Goal: Task Accomplishment & Management: Complete application form

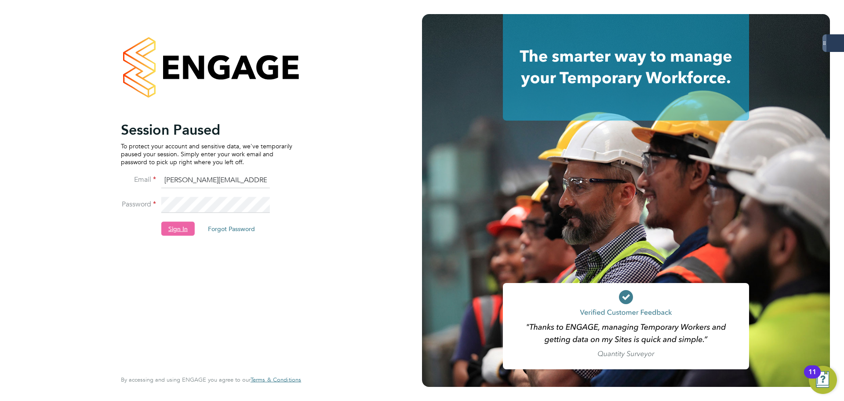
click at [178, 227] on button "Sign In" at bounding box center [177, 228] width 33 height 14
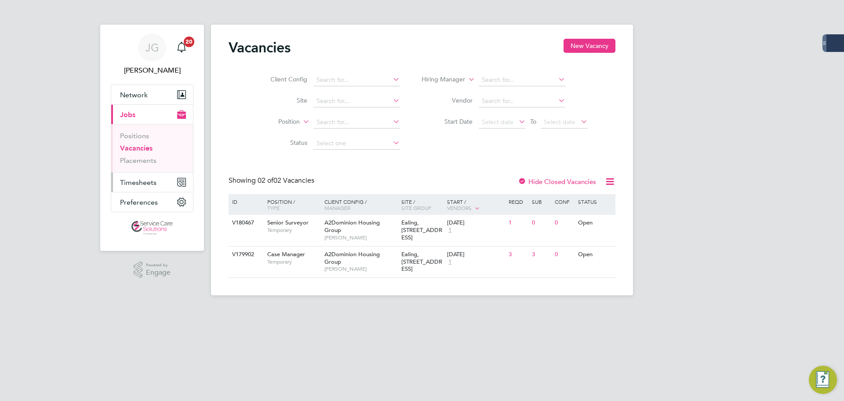
click at [143, 183] on span "Timesheets" at bounding box center [138, 182] width 37 height 8
click at [143, 158] on link "Placements" at bounding box center [138, 160] width 37 height 8
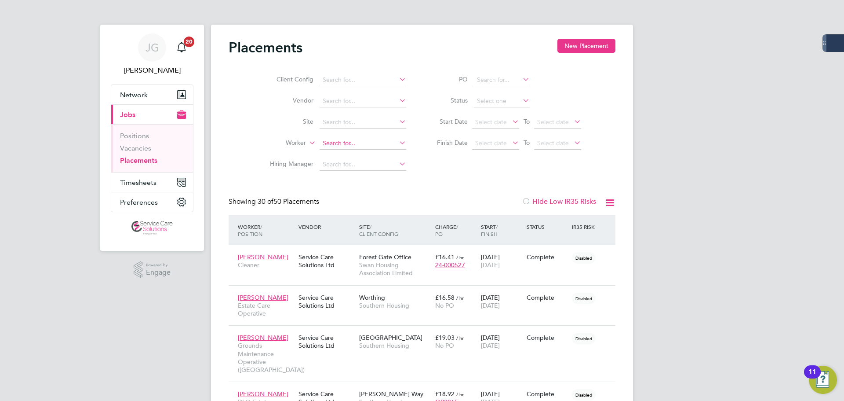
click at [340, 145] on input at bounding box center [363, 143] width 87 height 12
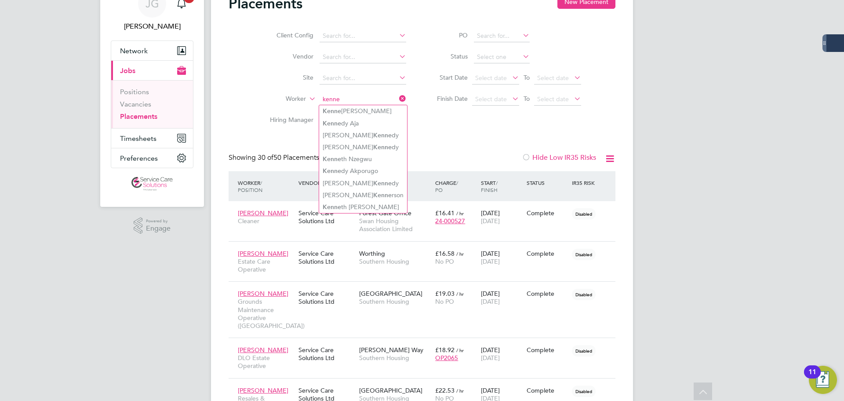
type input "kenne"
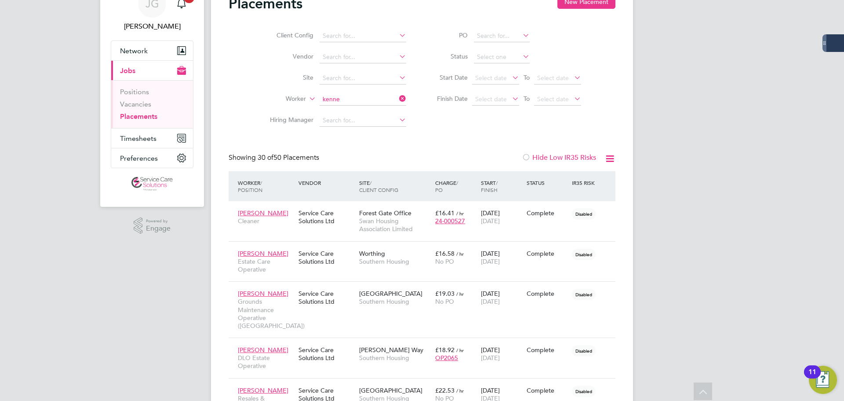
click at [442, 126] on div "Client Config Vendor Site Worker kenne Hiring Manager PO Status Start Date Sele…" at bounding box center [422, 76] width 387 height 110
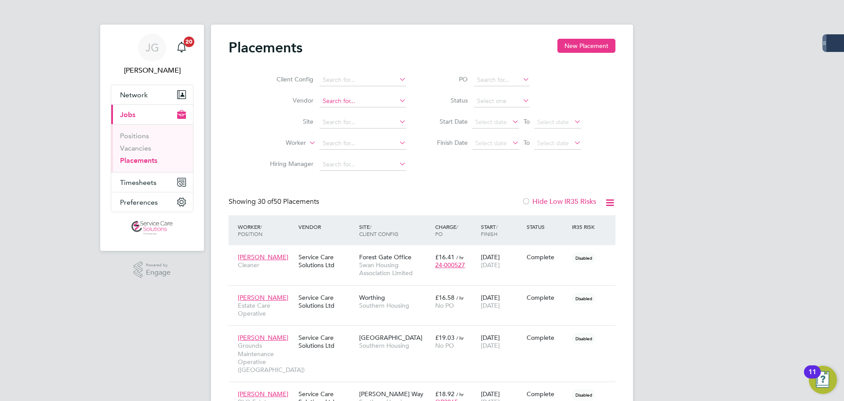
click at [373, 98] on input at bounding box center [363, 101] width 87 height 12
click at [149, 180] on span "Timesheets" at bounding box center [138, 182] width 37 height 8
click at [146, 181] on span "Timesheets" at bounding box center [138, 182] width 37 height 8
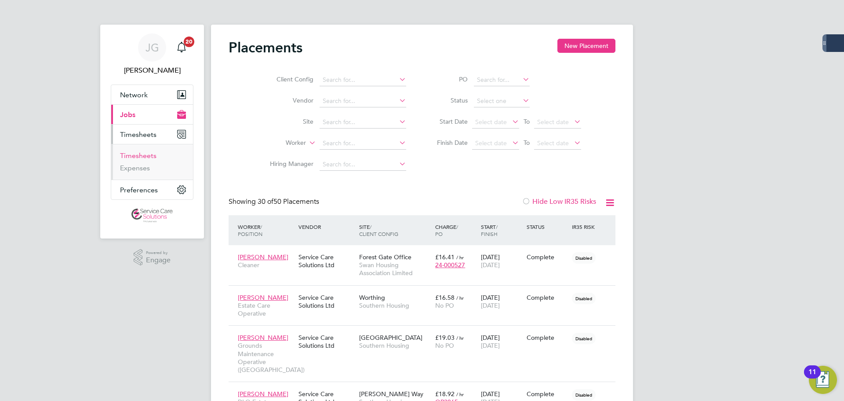
click at [146, 152] on link "Timesheets" at bounding box center [138, 155] width 37 height 8
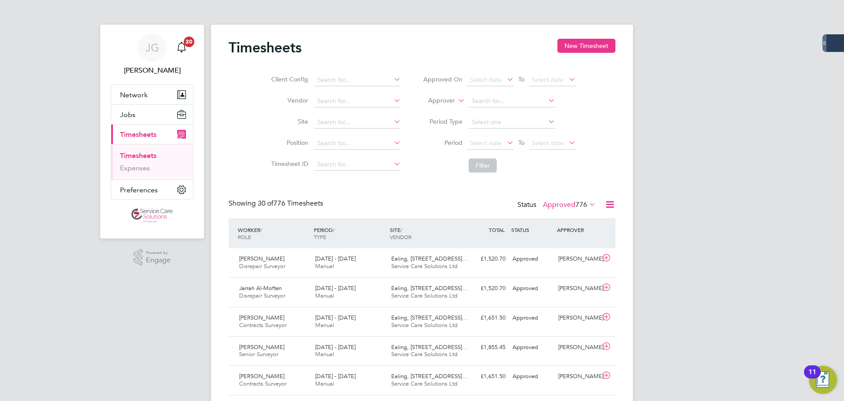
click at [448, 102] on label "Approver" at bounding box center [436, 100] width 40 height 9
click at [497, 105] on input at bounding box center [512, 101] width 87 height 12
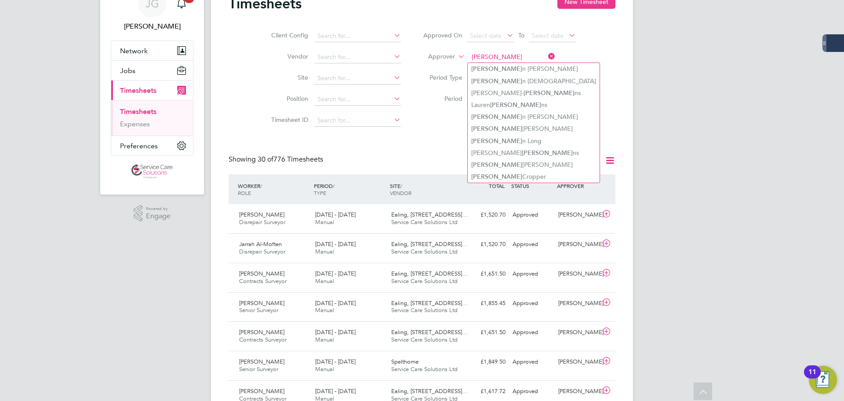
type input "[PERSON_NAME]"
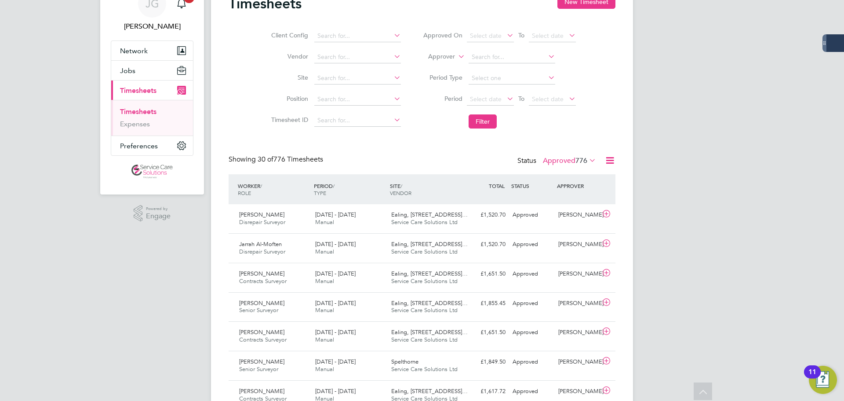
click at [450, 54] on label "Approver" at bounding box center [436, 56] width 40 height 9
click at [447, 68] on li "Worker" at bounding box center [434, 66] width 44 height 11
click at [504, 59] on input at bounding box center [512, 57] width 87 height 12
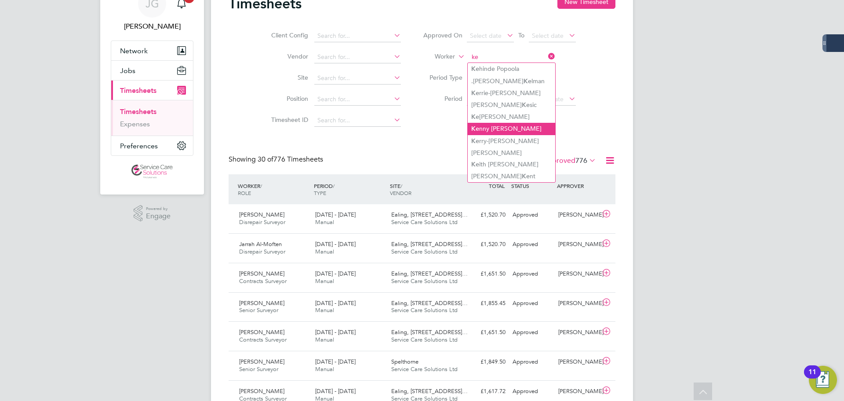
click at [505, 125] on li "Ke nny [PERSON_NAME]" at bounding box center [512, 129] width 88 height 12
type input "[PERSON_NAME]"
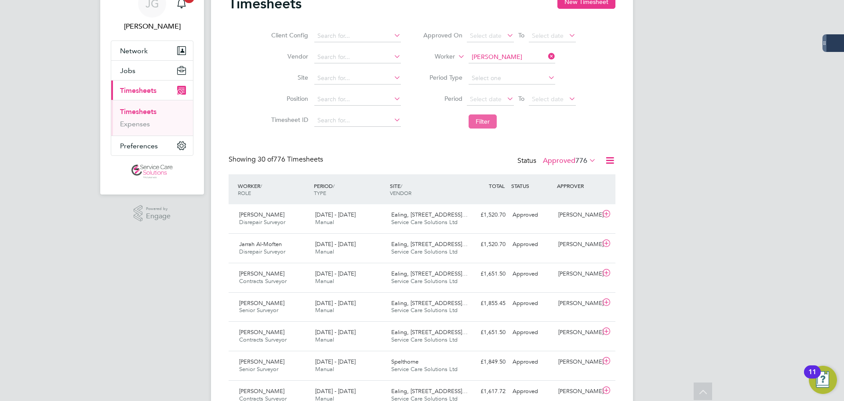
click at [488, 128] on button "Filter" at bounding box center [483, 121] width 28 height 14
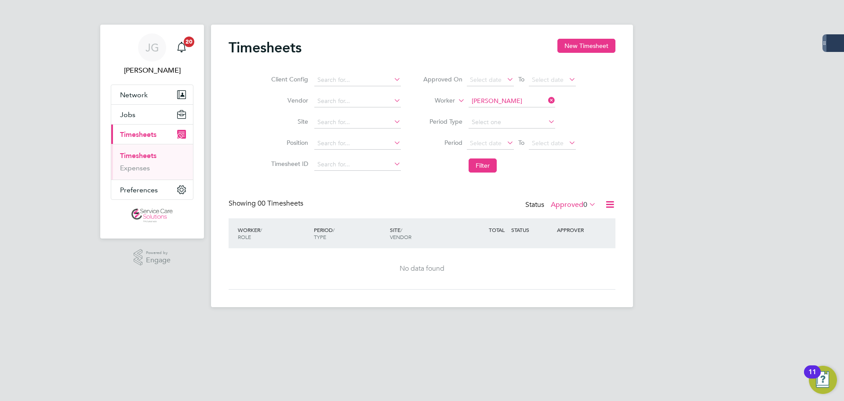
click at [586, 205] on span "0" at bounding box center [586, 204] width 4 height 9
click at [563, 217] on li "All" at bounding box center [572, 220] width 40 height 12
click at [541, 244] on div "WORKER / ROLE WORKER / PERIOD PERIOD / TYPE SITE / VENDOR TOTAL TOTAL / STATUS …" at bounding box center [422, 233] width 387 height 30
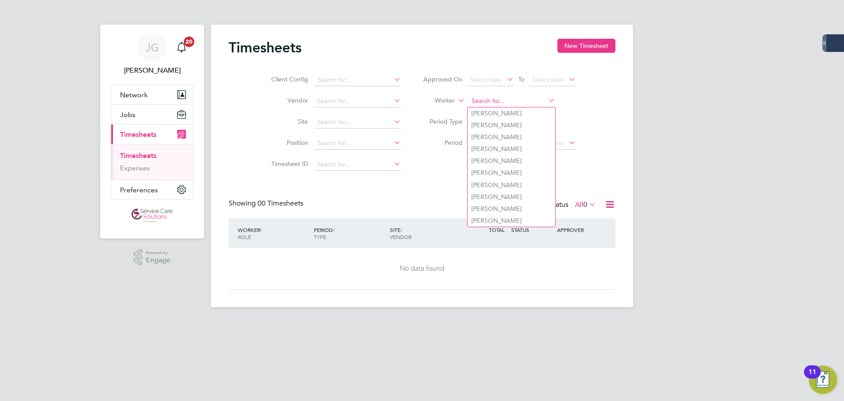
click at [536, 102] on input at bounding box center [512, 101] width 87 height 12
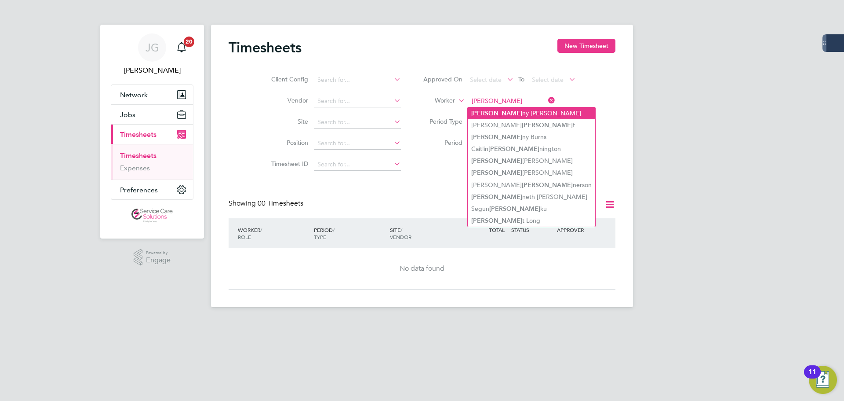
click at [528, 115] on li "[PERSON_NAME] ny [PERSON_NAME]" at bounding box center [532, 113] width 128 height 12
type input "[PERSON_NAME]"
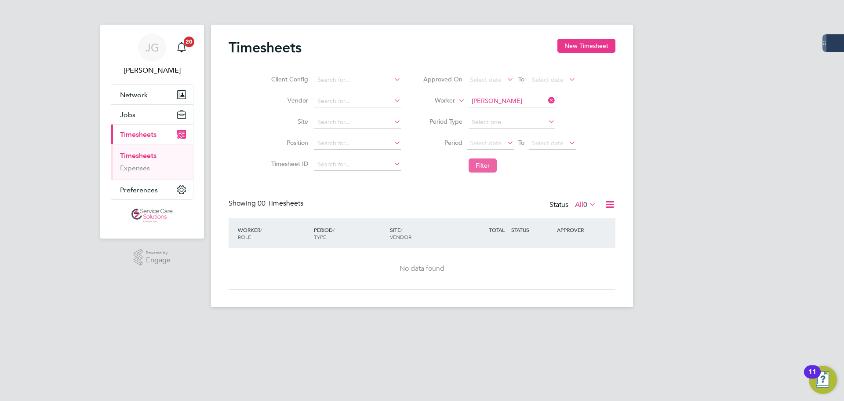
click at [488, 166] on button "Filter" at bounding box center [483, 165] width 28 height 14
click at [547, 102] on icon at bounding box center [547, 100] width 0 height 12
click at [521, 100] on input at bounding box center [512, 101] width 87 height 12
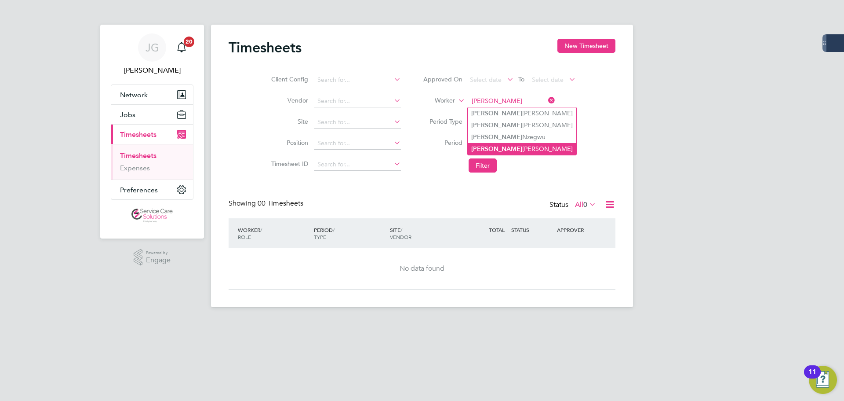
click at [510, 147] on li "[PERSON_NAME]" at bounding box center [522, 149] width 109 height 12
type input "[PERSON_NAME]"
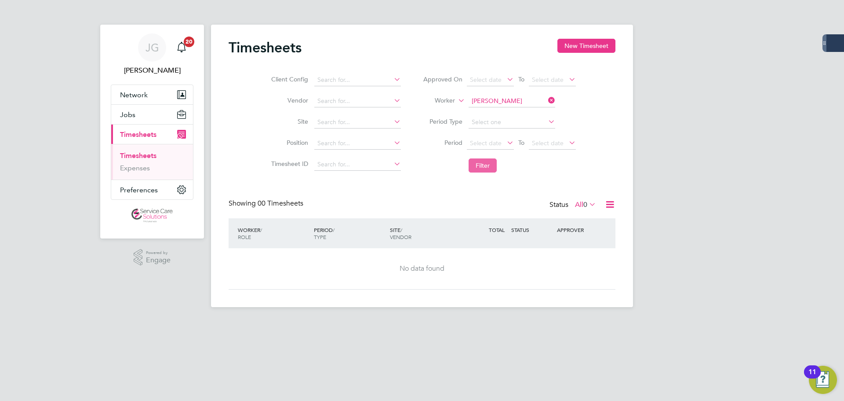
click at [488, 166] on button "Filter" at bounding box center [483, 165] width 28 height 14
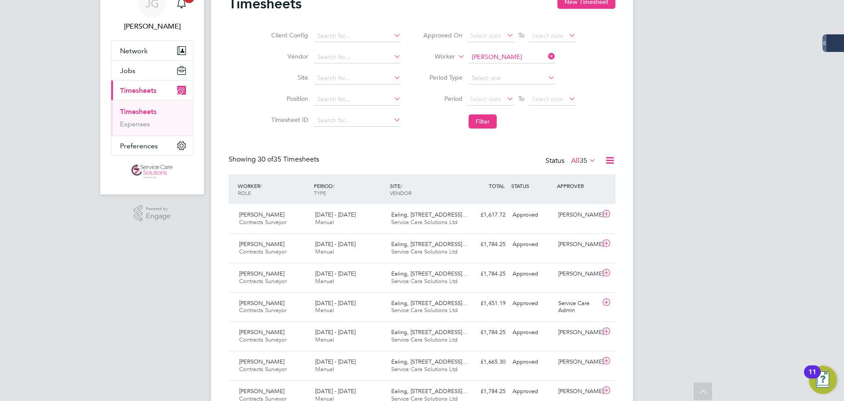
click at [588, 161] on icon at bounding box center [588, 160] width 0 height 12
click at [590, 172] on li "All" at bounding box center [579, 176] width 40 height 12
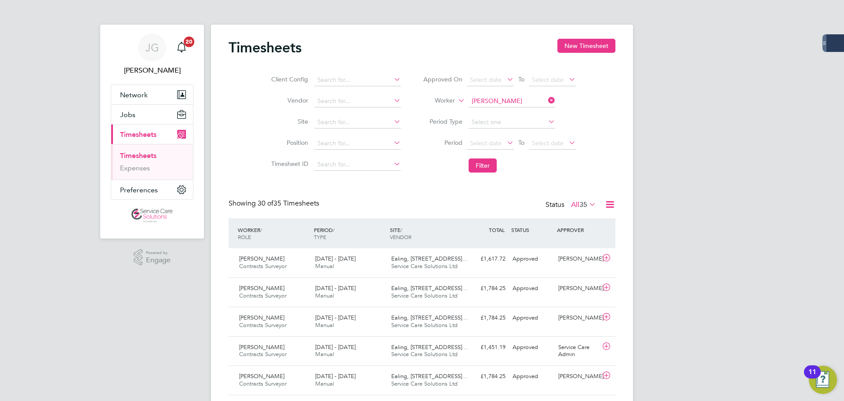
click at [557, 41] on div "Timesheets New Timesheet" at bounding box center [422, 52] width 387 height 26
drag, startPoint x: 277, startPoint y: 258, endPoint x: 263, endPoint y: 257, distance: 13.2
click at [263, 257] on span "[PERSON_NAME]" at bounding box center [261, 258] width 45 height 7
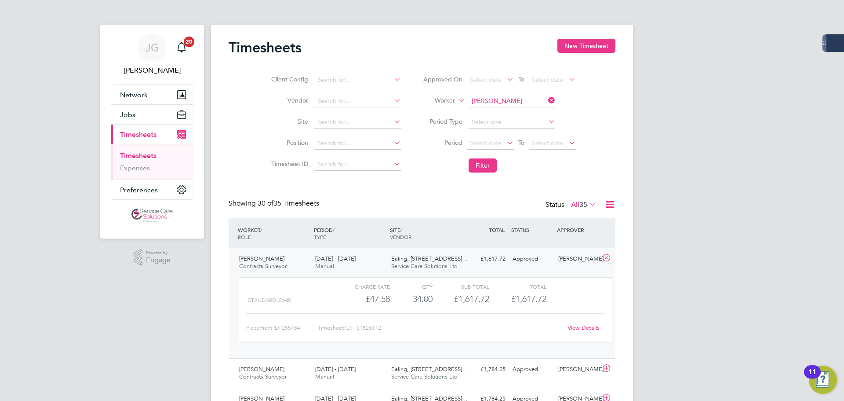
click at [586, 325] on link "View Details" at bounding box center [584, 327] width 32 height 7
click at [581, 44] on button "New Timesheet" at bounding box center [587, 46] width 58 height 14
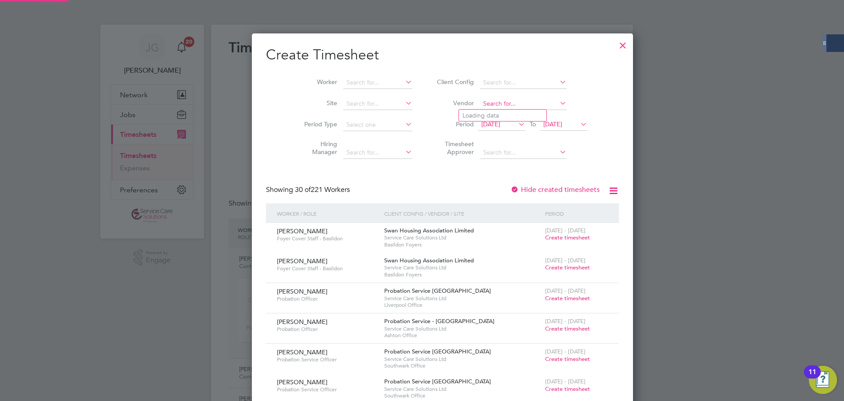
click at [480, 106] on input at bounding box center [523, 104] width 87 height 12
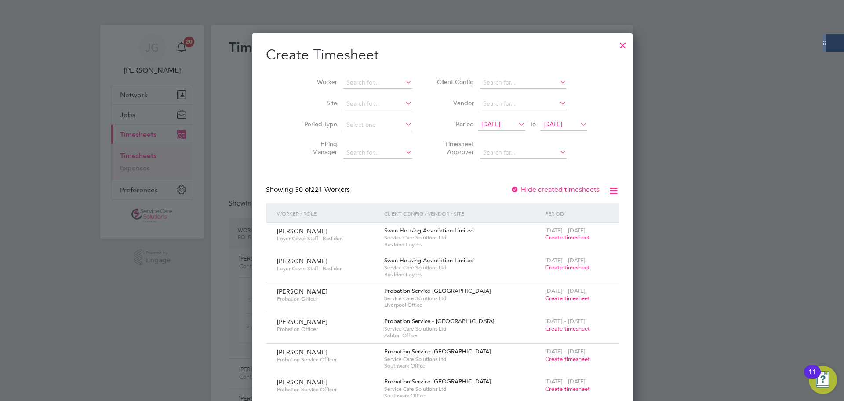
click at [615, 46] on div at bounding box center [623, 43] width 16 height 16
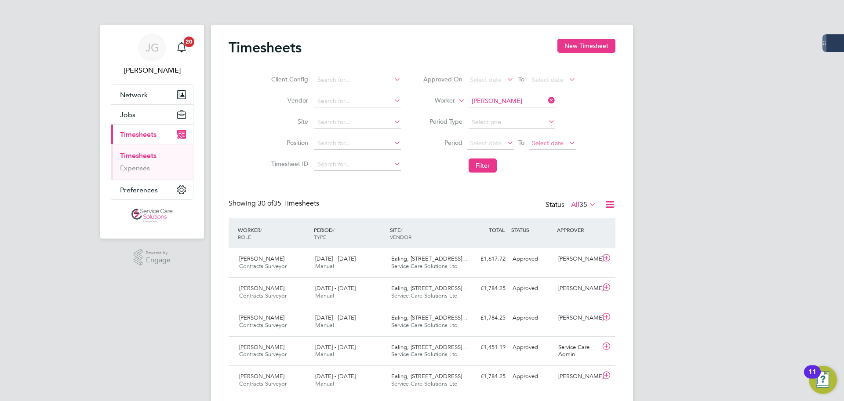
click at [552, 145] on span "Select date" at bounding box center [548, 143] width 32 height 8
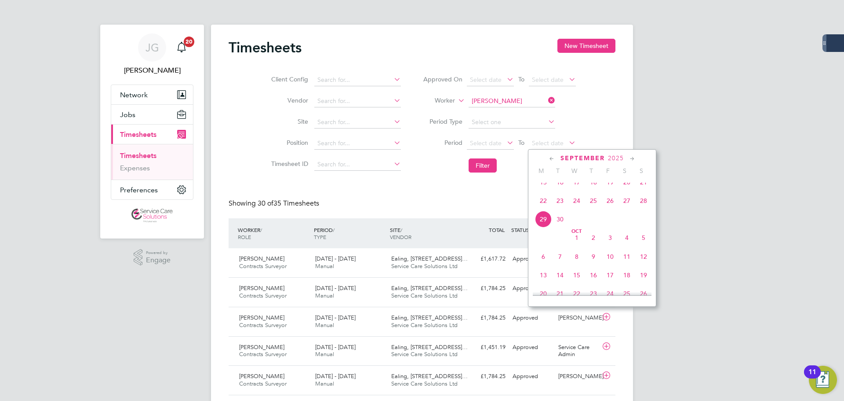
click at [629, 264] on span "11" at bounding box center [627, 256] width 17 height 17
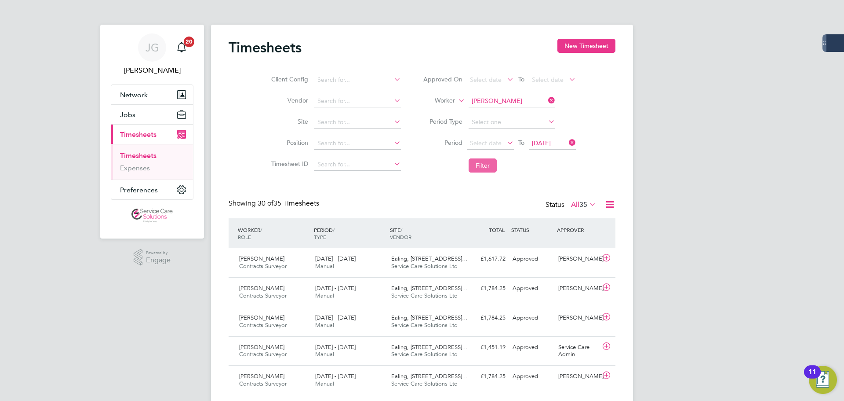
click at [486, 161] on button "Filter" at bounding box center [483, 165] width 28 height 14
click at [610, 203] on icon at bounding box center [610, 204] width 11 height 11
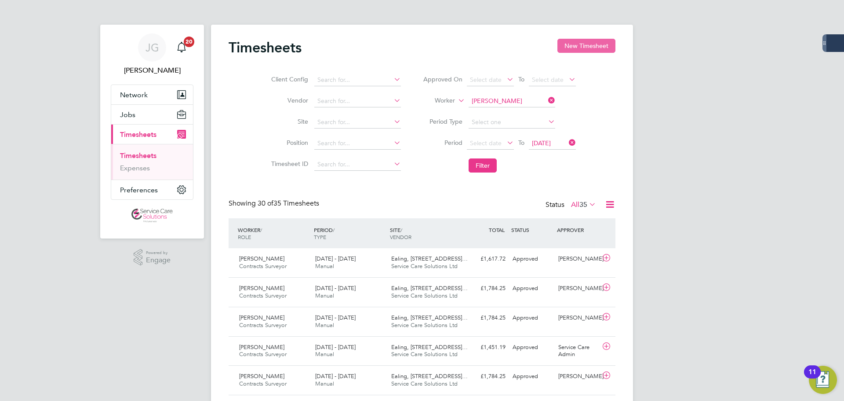
click at [567, 55] on div "Timesheets New Timesheet" at bounding box center [422, 52] width 387 height 26
click at [567, 49] on button "New Timesheet" at bounding box center [587, 46] width 58 height 14
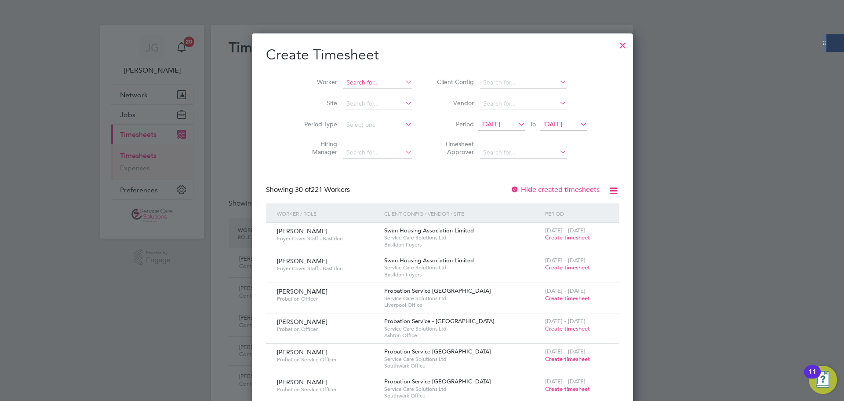
click at [347, 83] on input at bounding box center [378, 83] width 69 height 12
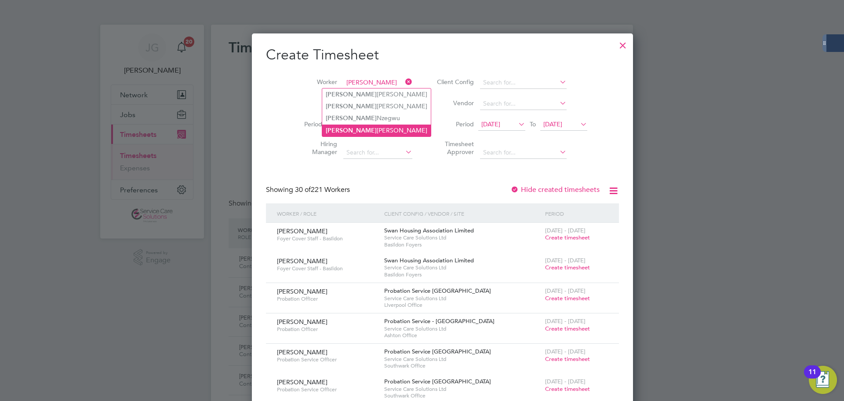
click at [363, 125] on li "[PERSON_NAME]" at bounding box center [376, 130] width 109 height 12
type input "[PERSON_NAME]"
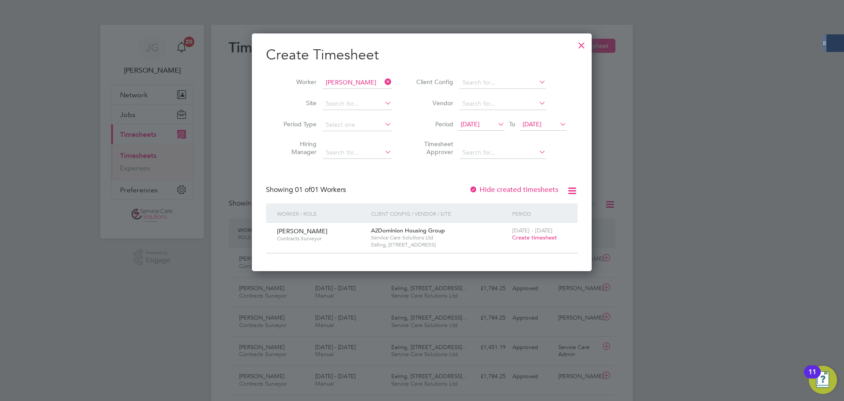
click at [530, 237] on span "Create timesheet" at bounding box center [534, 237] width 45 height 7
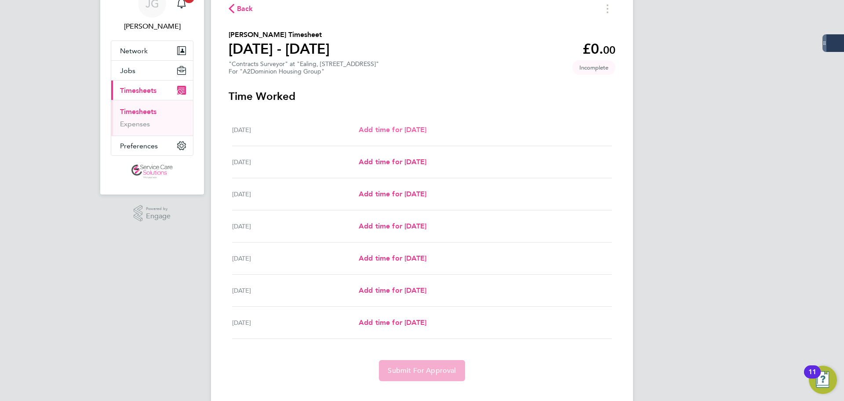
click at [427, 130] on span "Add time for [DATE]" at bounding box center [393, 129] width 68 height 8
select select "30"
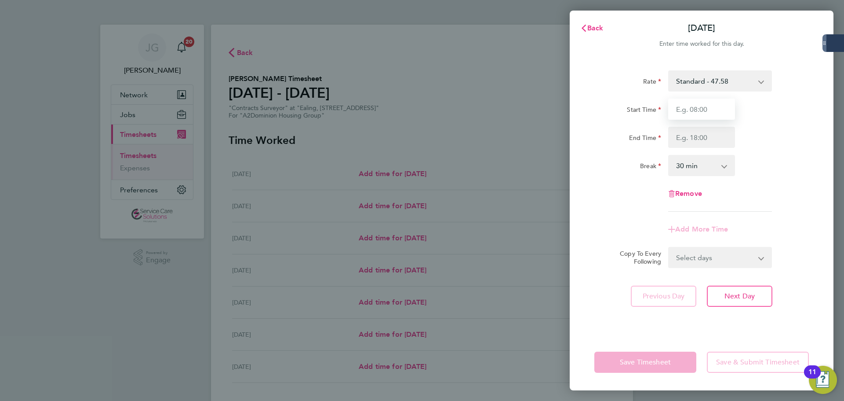
click at [700, 117] on input "Start Time" at bounding box center [702, 109] width 67 height 21
drag, startPoint x: 683, startPoint y: 110, endPoint x: 672, endPoint y: 150, distance: 40.7
click at [683, 111] on input "08:00" at bounding box center [702, 109] width 67 height 21
type input "06:00"
click at [725, 144] on input "End Time" at bounding box center [702, 137] width 67 height 21
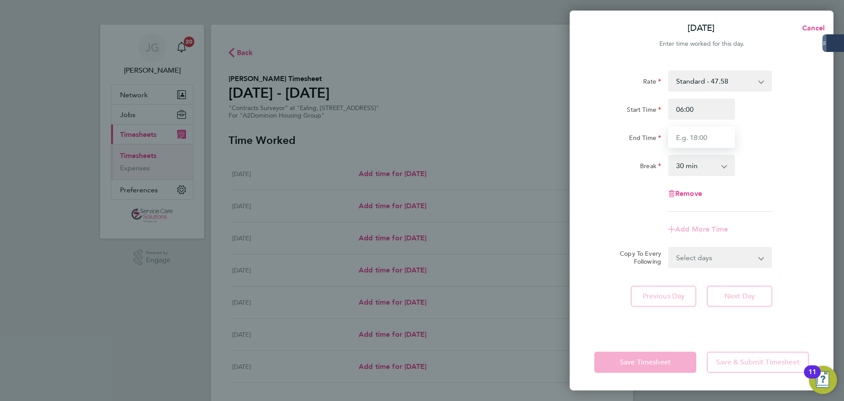
type input "8"
click at [684, 136] on input "1800" at bounding box center [702, 137] width 67 height 21
type input "18:00"
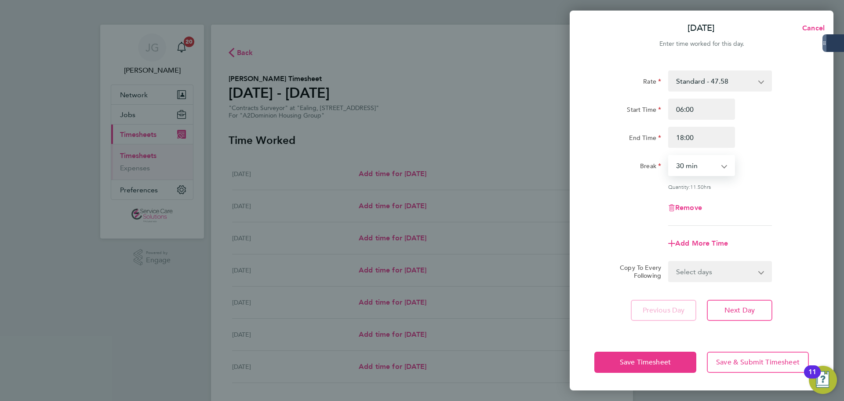
drag, startPoint x: 702, startPoint y: 164, endPoint x: 701, endPoint y: 172, distance: 7.3
click at [702, 164] on select "0 min 15 min 30 min 45 min 60 min 75 min 90 min" at bounding box center [696, 165] width 55 height 19
select select "60"
click at [669, 156] on select "0 min 15 min 30 min 45 min 60 min 75 min 90 min" at bounding box center [696, 165] width 55 height 19
click at [797, 192] on div "Rate Standard - 47.58 Start Time 06:00 End Time 18:00 Break 0 min 15 min 30 min…" at bounding box center [702, 147] width 215 height 155
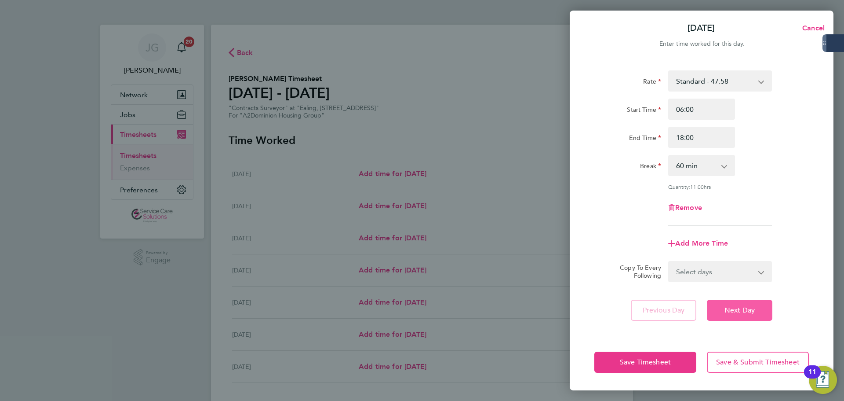
click at [733, 312] on span "Next Day" at bounding box center [740, 310] width 30 height 9
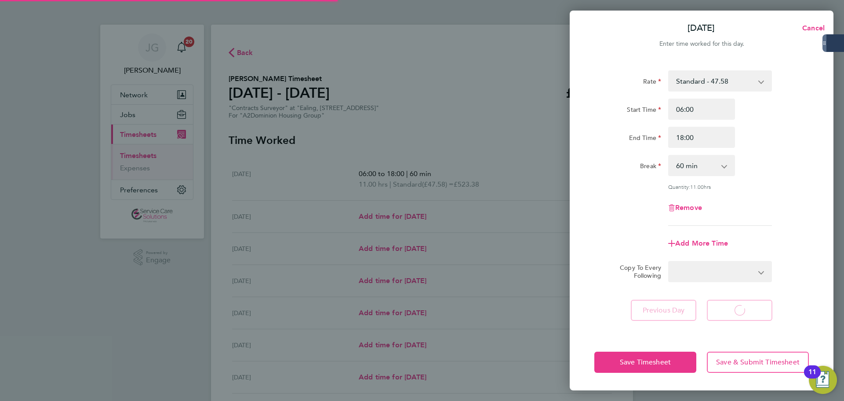
select select "30"
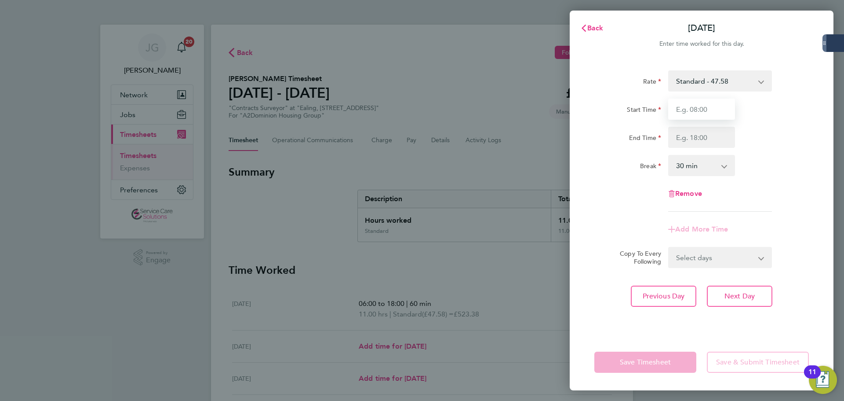
click at [695, 108] on input "Start Time" at bounding box center [702, 109] width 67 height 21
type input "06:00"
click at [712, 134] on input "End Time" at bounding box center [702, 137] width 67 height 21
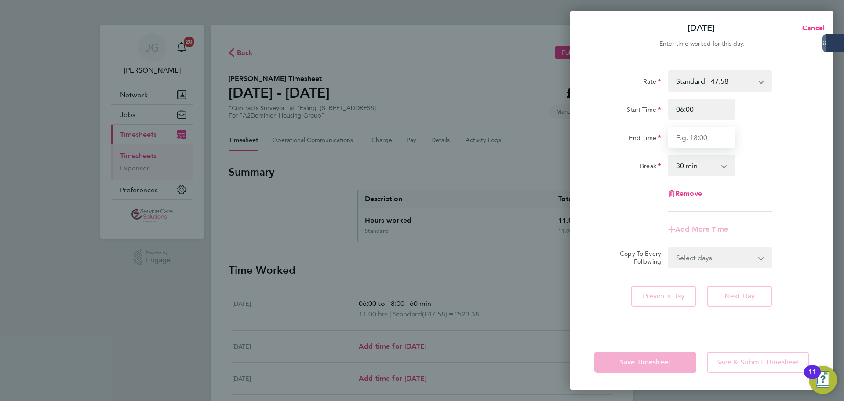
type input "17:00"
click at [703, 164] on select "0 min 15 min 30 min 45 min 60 min 75 min 90 min" at bounding box center [696, 165] width 55 height 19
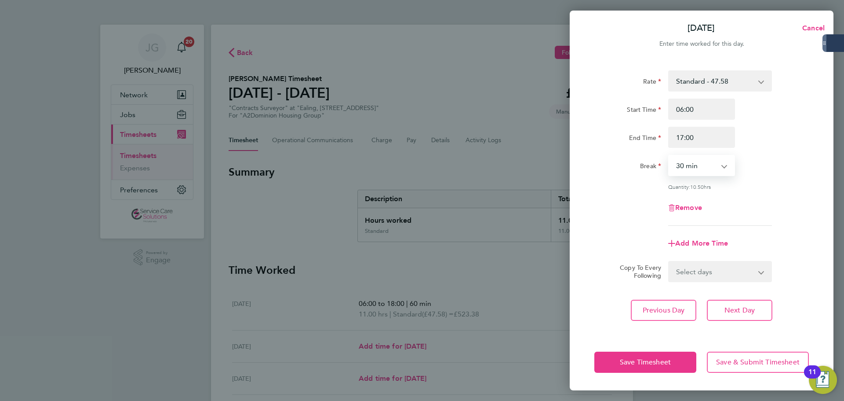
select select "60"
click at [669, 156] on select "0 min 15 min 30 min 45 min 60 min 75 min 90 min" at bounding box center [696, 165] width 55 height 19
click at [769, 208] on div "Remove" at bounding box center [702, 207] width 222 height 21
click at [743, 313] on span "Next Day" at bounding box center [740, 310] width 30 height 9
select select "30"
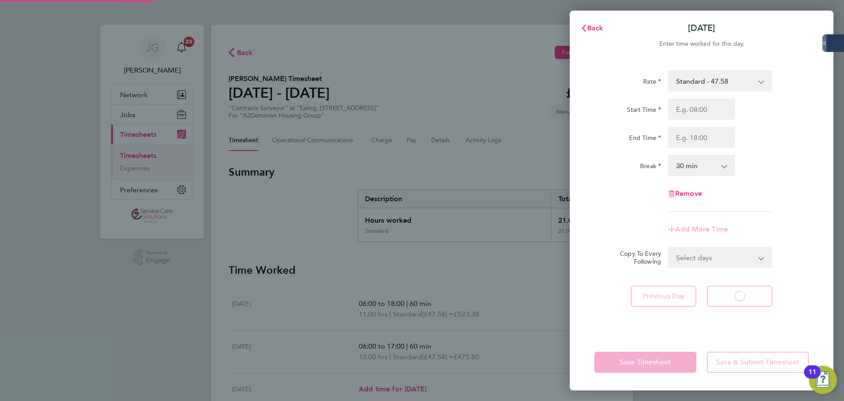
select select "30"
click at [709, 111] on input "Start Time" at bounding box center [702, 109] width 67 height 21
type input "09:00"
click at [695, 140] on input "End Time" at bounding box center [702, 137] width 67 height 21
type input "17:00"
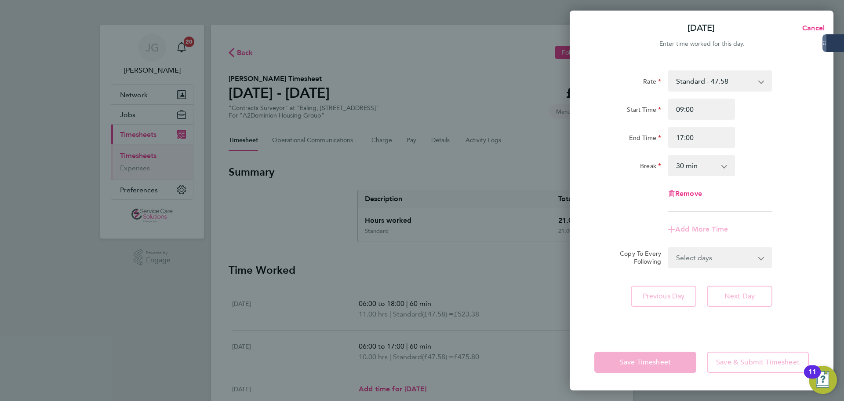
click at [702, 162] on select "0 min 15 min 30 min 45 min 60 min 75 min 90 min" at bounding box center [696, 165] width 55 height 19
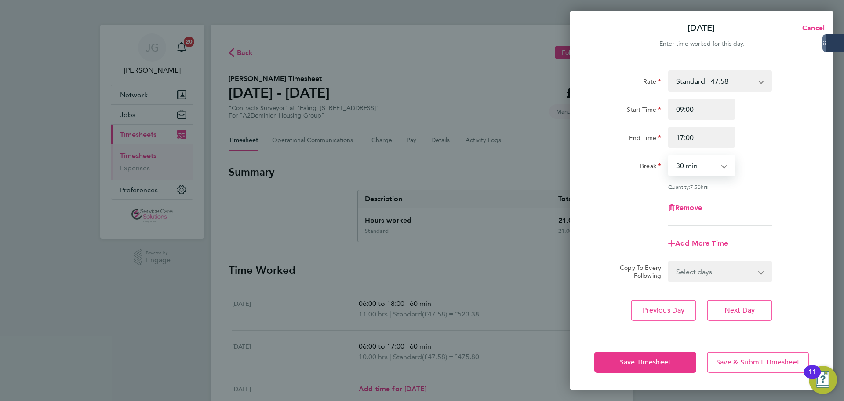
select select "60"
click at [669, 156] on select "0 min 15 min 30 min 45 min 60 min 75 min 90 min" at bounding box center [696, 165] width 55 height 19
click at [746, 306] on span "Next Day" at bounding box center [740, 310] width 30 height 9
select select "30"
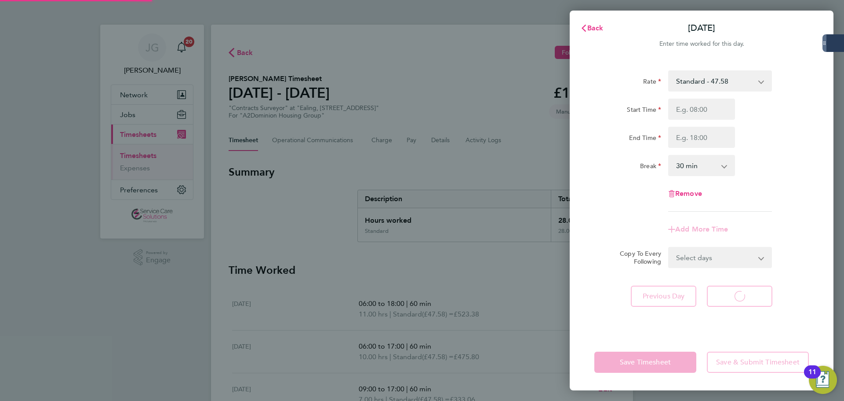
select select "30"
click at [708, 118] on input "Start Time" at bounding box center [702, 109] width 67 height 21
type input "09:00"
click at [701, 138] on input "End Time" at bounding box center [702, 137] width 67 height 21
type input "18:00"
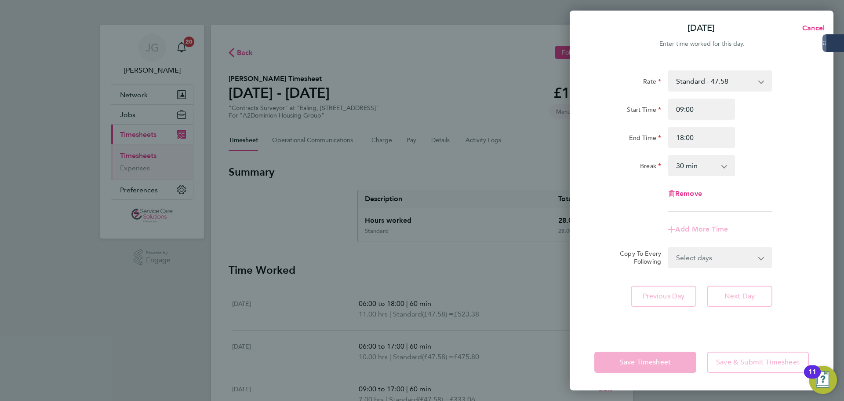
click at [707, 172] on select "0 min 15 min 30 min 45 min 60 min 75 min 90 min" at bounding box center [696, 165] width 55 height 19
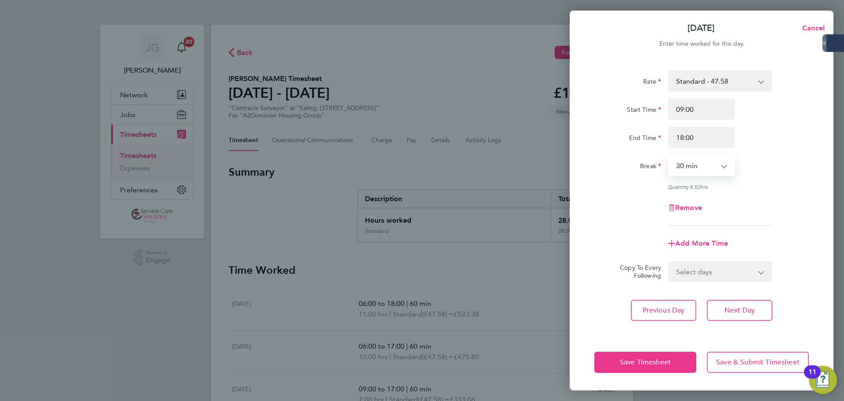
select select "60"
click at [669, 156] on select "0 min 15 min 30 min 45 min 60 min 75 min 90 min" at bounding box center [696, 165] width 55 height 19
click at [734, 310] on span "Next Day" at bounding box center [740, 310] width 30 height 9
select select "30"
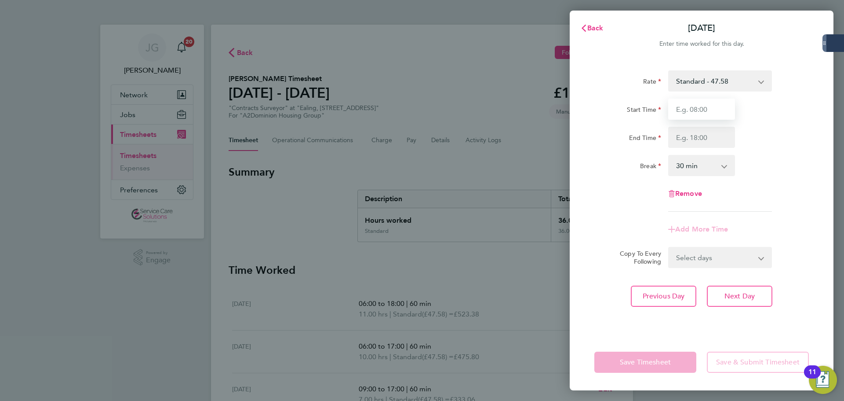
drag, startPoint x: 691, startPoint y: 110, endPoint x: 694, endPoint y: 120, distance: 9.6
click at [691, 110] on input "Start Time" at bounding box center [702, 109] width 67 height 21
type input "10:00"
click at [692, 135] on input "End Time" at bounding box center [702, 137] width 67 height 21
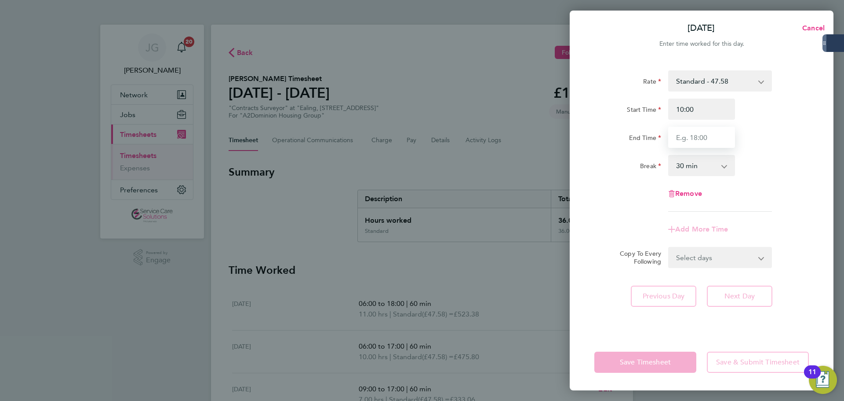
type input "17:00"
click at [709, 166] on select "0 min 15 min 30 min 45 min 60 min 75 min 90 min" at bounding box center [696, 165] width 55 height 19
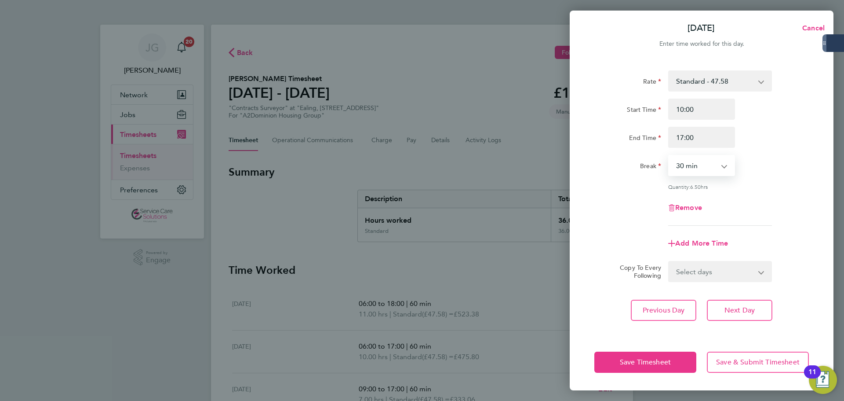
select select "60"
click at [669, 156] on select "0 min 15 min 30 min 45 min 60 min 75 min 90 min" at bounding box center [696, 165] width 55 height 19
click at [772, 210] on div "Remove" at bounding box center [702, 207] width 222 height 21
click at [742, 306] on span "Next Day" at bounding box center [740, 310] width 30 height 9
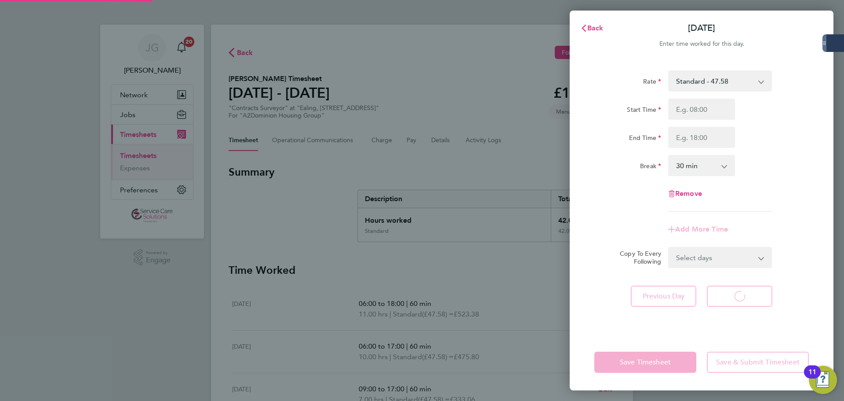
select select "30"
click at [592, 32] on button "Back" at bounding box center [592, 28] width 41 height 18
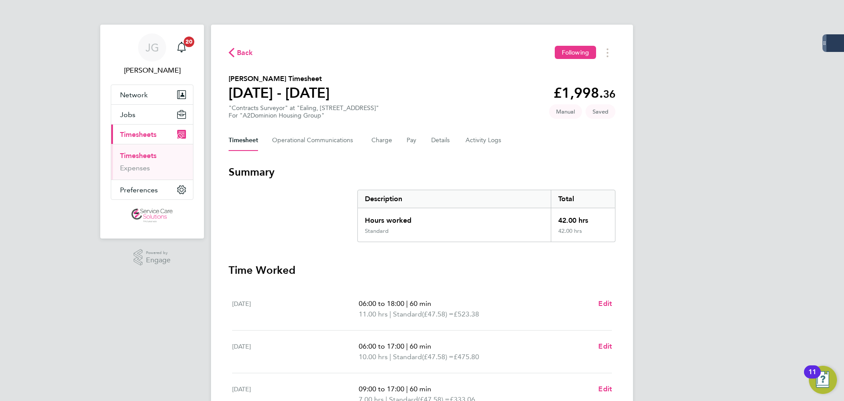
click at [725, 248] on div "[PERSON_NAME] [PERSON_NAME] Notifications 20 Applications: Network Businesses S…" at bounding box center [422, 321] width 844 height 643
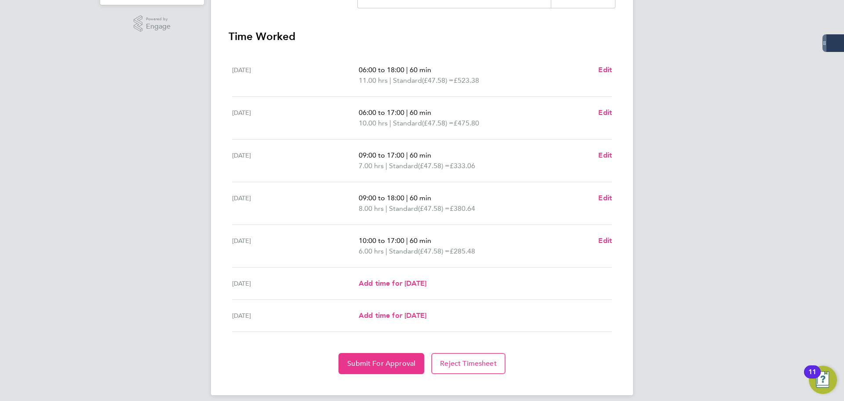
scroll to position [242, 0]
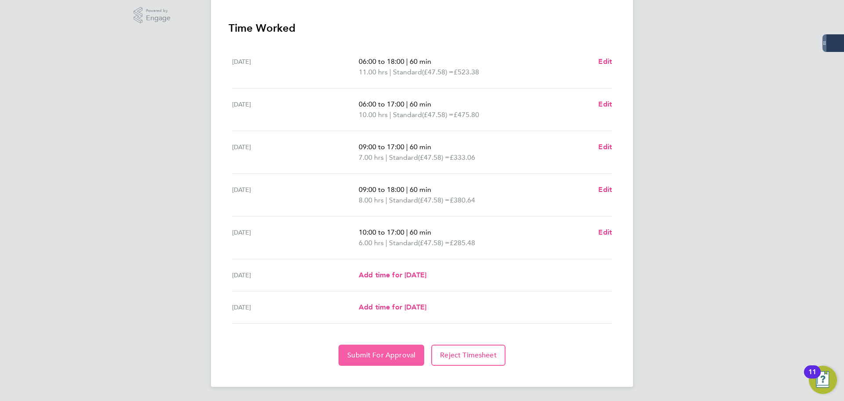
drag, startPoint x: 362, startPoint y: 347, endPoint x: 368, endPoint y: 354, distance: 9.7
click at [362, 347] on button "Submit For Approval" at bounding box center [382, 354] width 86 height 21
